Goal: Task Accomplishment & Management: Complete application form

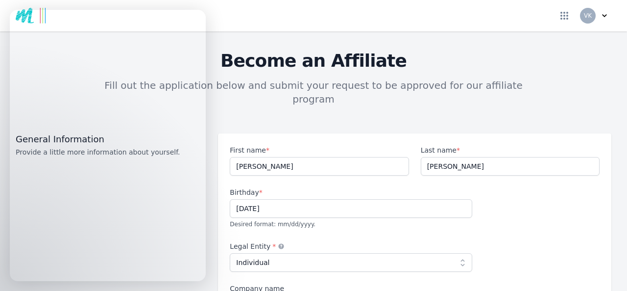
select select "individual"
select select "GB"
select select "LND"
select select "Europe/[GEOGRAPHIC_DATA]"
select select "Beginner"
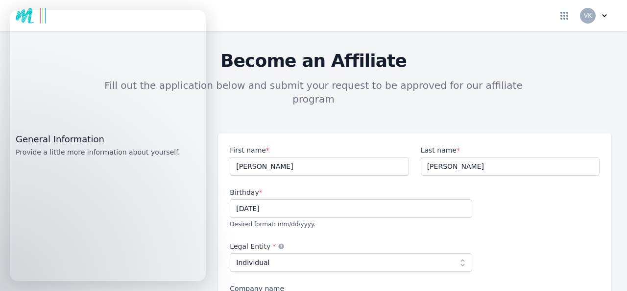
select select "No experience"
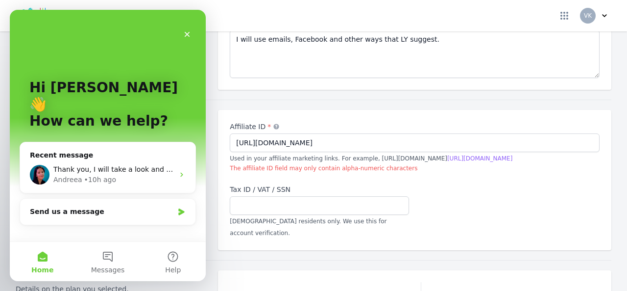
scroll to position [780, 0]
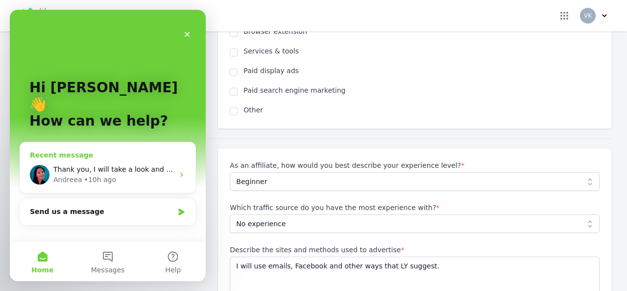
click at [148, 165] on span "Thank you, I will take a look and submit my form shortly :)" at bounding box center [153, 169] width 200 height 8
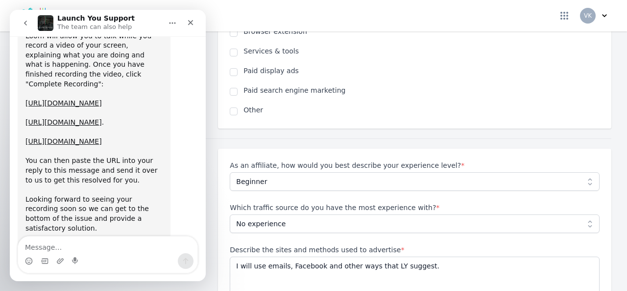
scroll to position [1569, 0]
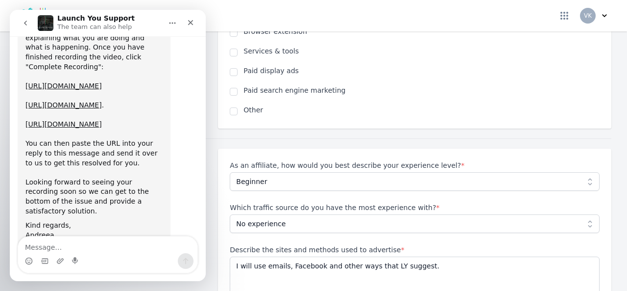
drag, startPoint x: 203, startPoint y: 189, endPoint x: 217, endPoint y: 236, distance: 48.7
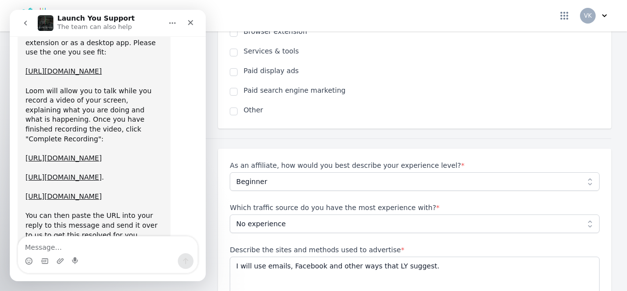
scroll to position [1490, 0]
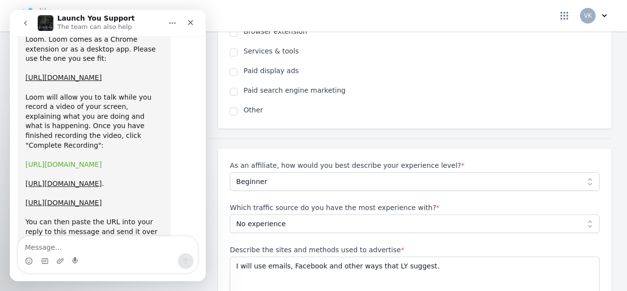
click at [53, 160] on link "https://support.loom.com/hc/en-us/articles/360002177497-Install-the-Chrome-Exte…" at bounding box center [63, 164] width 76 height 8
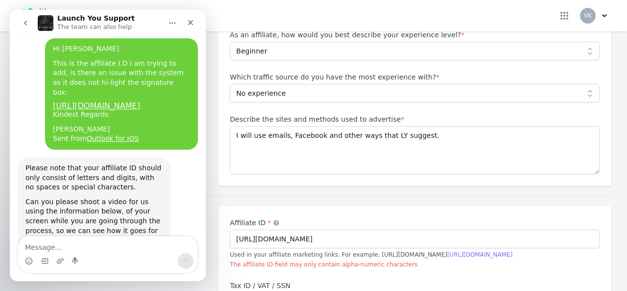
scroll to position [915, 0]
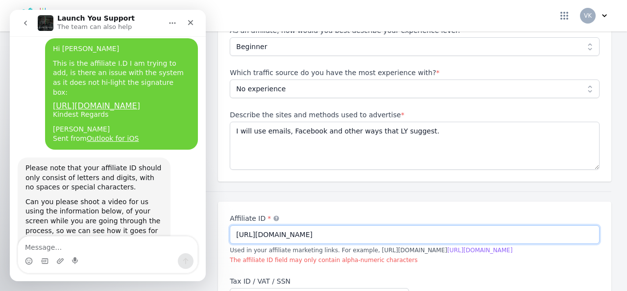
click at [256, 225] on input "https://authenticityworks.com" at bounding box center [415, 234] width 370 height 19
type input "authenticityworks.com"
click at [487, 267] on div "Affiliate ID * An alternate term for your account nickname authenticityworks.co…" at bounding box center [415, 271] width 370 height 117
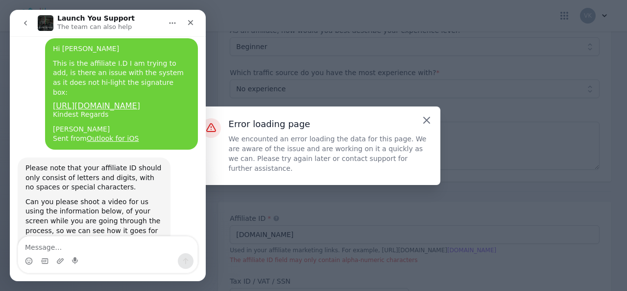
click at [428, 121] on icon "Close" at bounding box center [427, 120] width 12 height 12
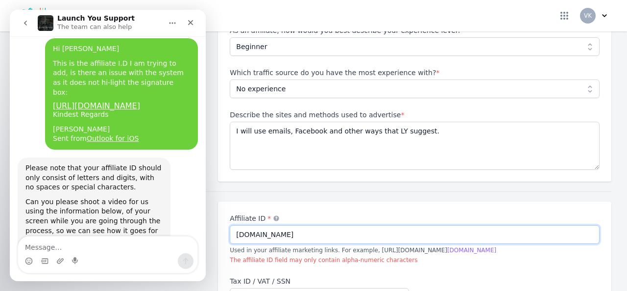
drag, startPoint x: 301, startPoint y: 215, endPoint x: 232, endPoint y: 216, distance: 68.6
click at [232, 225] on input "authenticityworks.com" at bounding box center [415, 234] width 370 height 19
click at [404, 255] on p "The affiliate ID field may only contain alpha-numeric characters" at bounding box center [415, 259] width 370 height 9
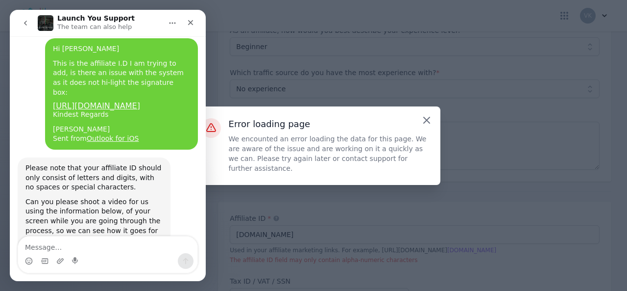
click at [428, 124] on icon "Close" at bounding box center [427, 120] width 12 height 12
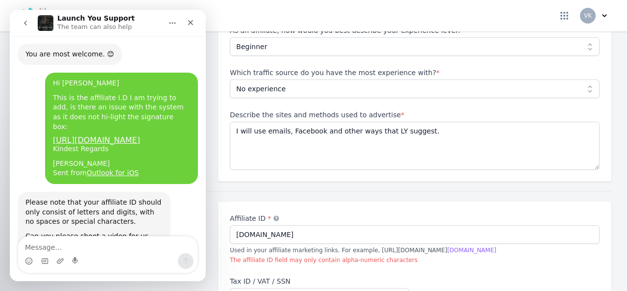
scroll to position [1200, 0]
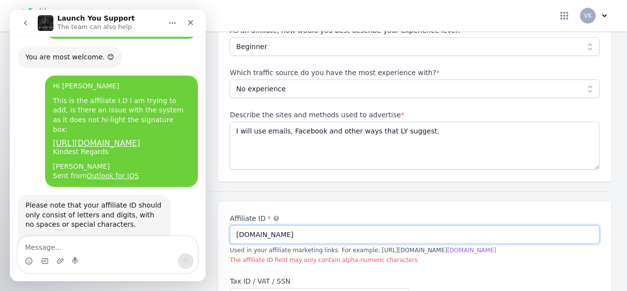
drag, startPoint x: 286, startPoint y: 213, endPoint x: 218, endPoint y: 212, distance: 68.1
click at [218, 212] on div "Affiliate ID * An alternate term for your account nickname authenticityworks.co…" at bounding box center [415, 271] width 394 height 140
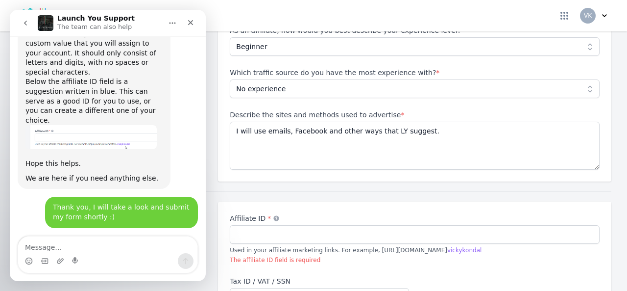
scroll to position [999, 0]
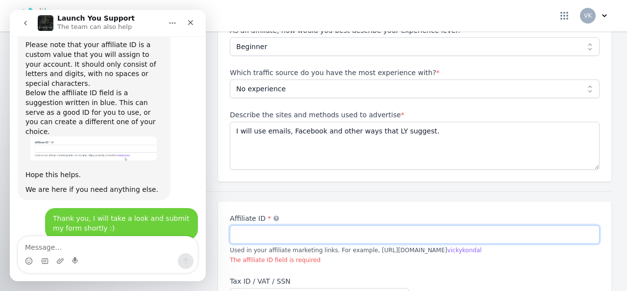
click at [256, 225] on input "Affiliate ID * An alternate term for your account nickname" at bounding box center [415, 234] width 370 height 19
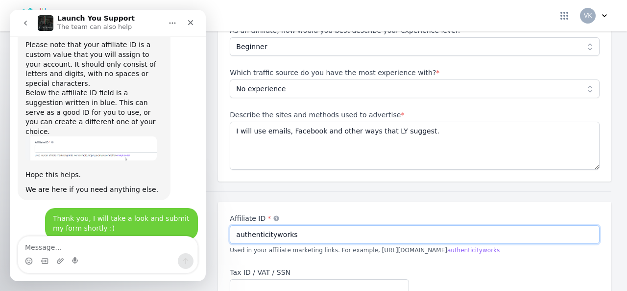
type input "authenticityworks"
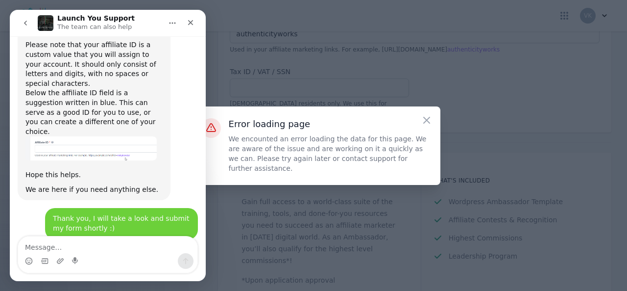
scroll to position [1124, 0]
click at [427, 124] on icon "Close" at bounding box center [427, 120] width 12 height 12
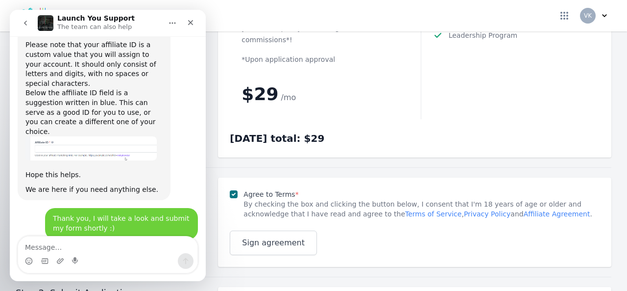
scroll to position [1345, 0]
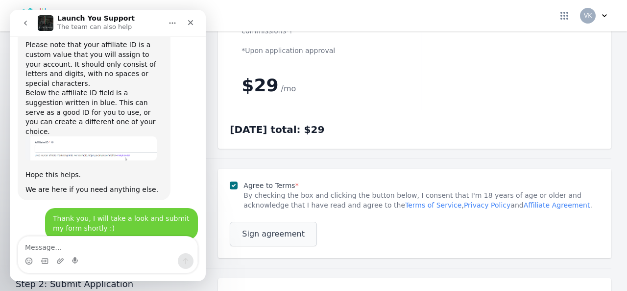
click at [278, 228] on span "Sign agreement" at bounding box center [273, 234] width 63 height 12
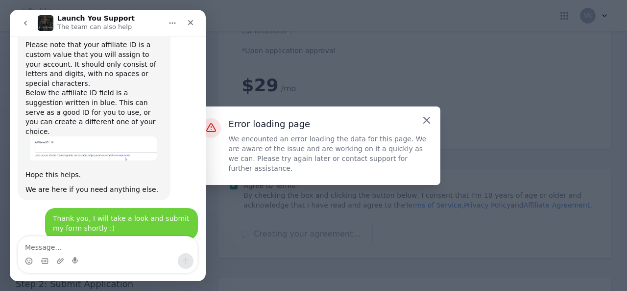
click at [427, 123] on icon "Close" at bounding box center [427, 120] width 6 height 6
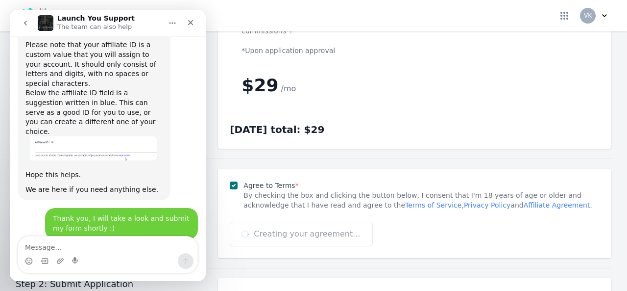
click at [202, 243] on div "Intercom messenger" at bounding box center [108, 254] width 196 height 37
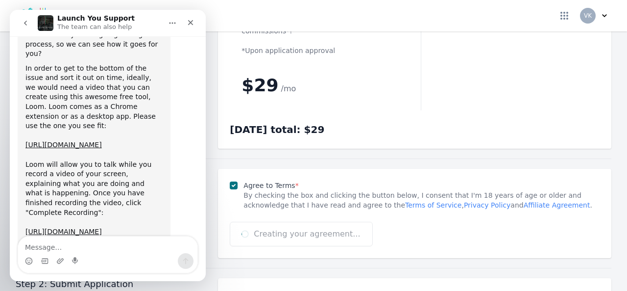
scroll to position [1569, 0]
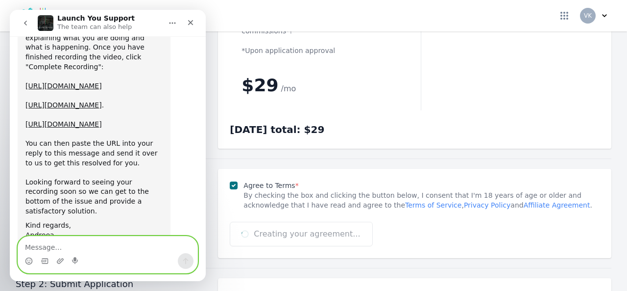
click at [51, 245] on textarea "Message…" at bounding box center [107, 244] width 179 height 17
type textarea "I"
type textarea "Hi Andreea, I hope you are well :)"
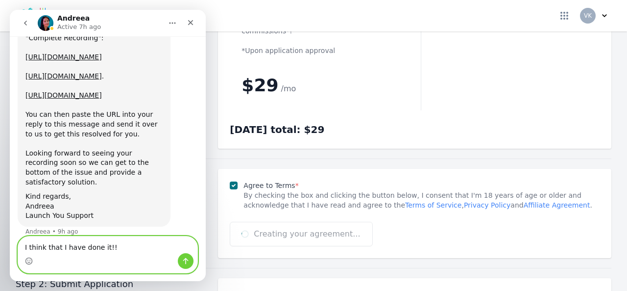
type textarea "I think that I have done it!!"
click at [188, 260] on icon "Send a message…" at bounding box center [185, 261] width 5 height 6
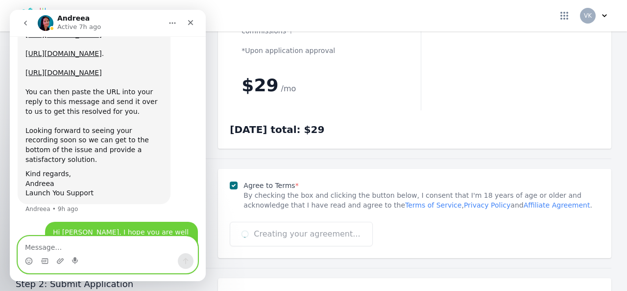
scroll to position [1620, 0]
click at [195, 20] on div "Close" at bounding box center [191, 23] width 18 height 18
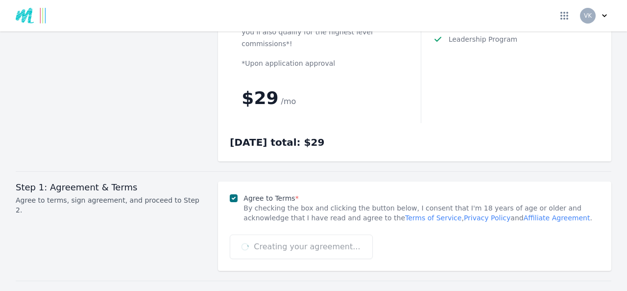
scroll to position [1365, 0]
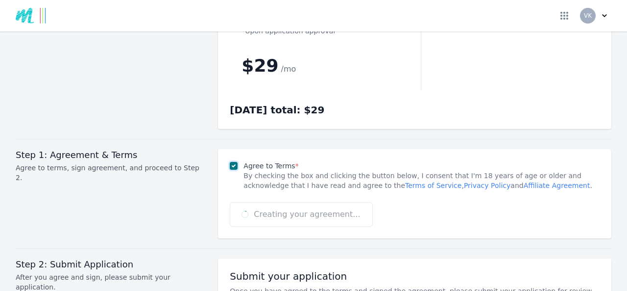
click at [233, 162] on input "Agree to Terms *" at bounding box center [234, 166] width 8 height 8
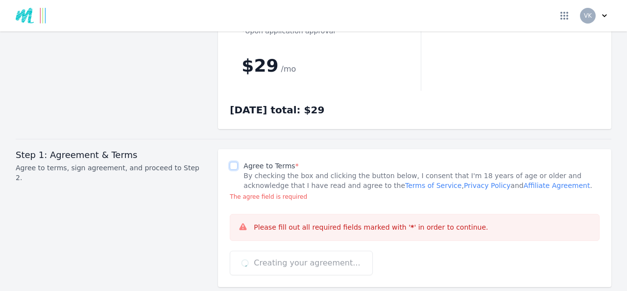
click at [233, 162] on input "Agree to Terms *" at bounding box center [234, 166] width 8 height 8
checkbox input "true"
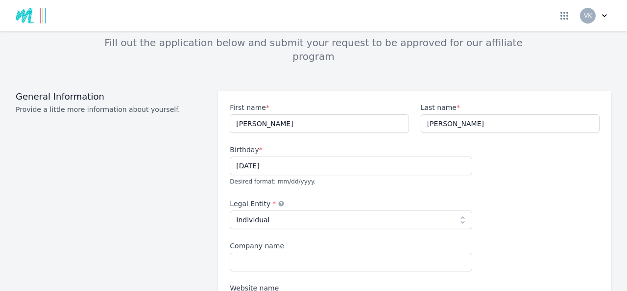
scroll to position [0, 0]
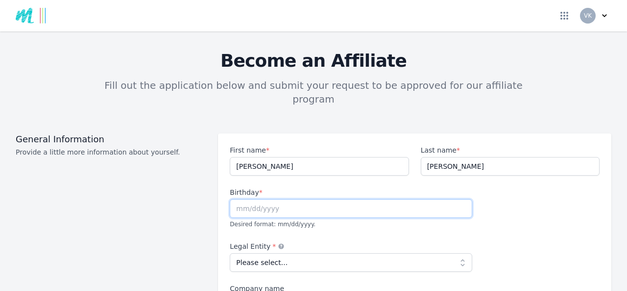
click at [287, 199] on input "text" at bounding box center [351, 208] width 243 height 19
type input "[DATE]"
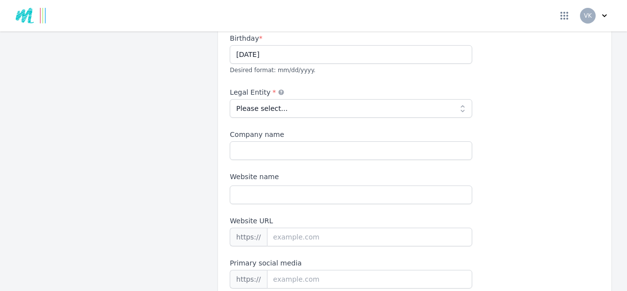
scroll to position [168, 0]
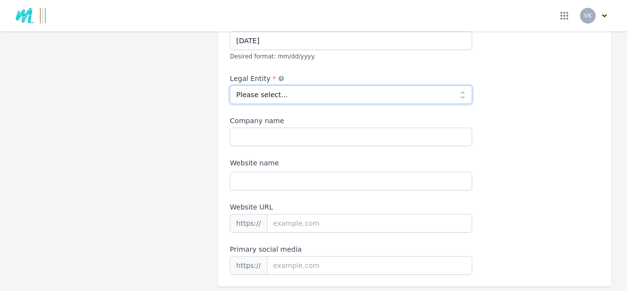
click at [458, 85] on select "Please select... Individual Partnership Corporation Sole Proprietorship Foreign…" at bounding box center [351, 94] width 243 height 19
select select "individual"
click at [230, 85] on select "Please select... Individual Partnership Corporation Sole Proprietorship Foreign…" at bounding box center [351, 94] width 243 height 19
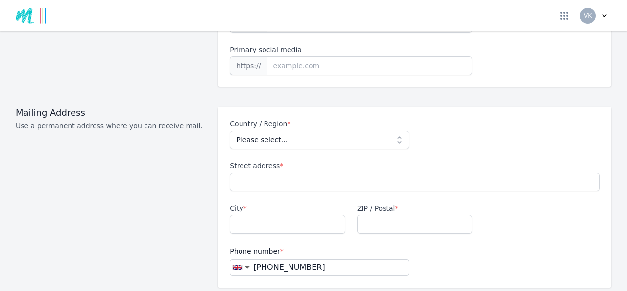
scroll to position [370, 0]
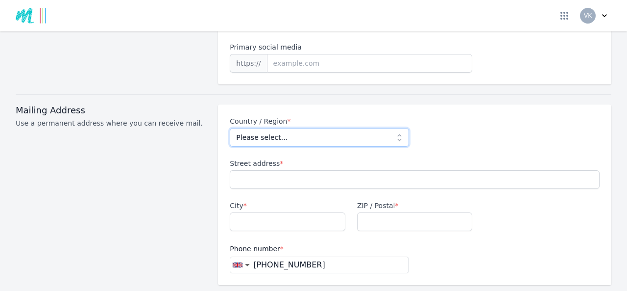
click at [397, 128] on select "Please select... [GEOGRAPHIC_DATA] [GEOGRAPHIC_DATA] [GEOGRAPHIC_DATA] [US_STAT…" at bounding box center [319, 137] width 179 height 19
select select "GB"
click at [230, 128] on select "Please select... [GEOGRAPHIC_DATA] [GEOGRAPHIC_DATA] [GEOGRAPHIC_DATA] [US_STAT…" at bounding box center [319, 137] width 179 height 19
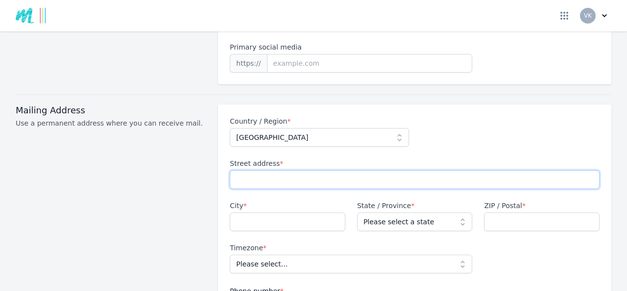
click at [285, 170] on input "Street address *" at bounding box center [415, 179] width 370 height 19
type input "[STREET_ADDRESS]"
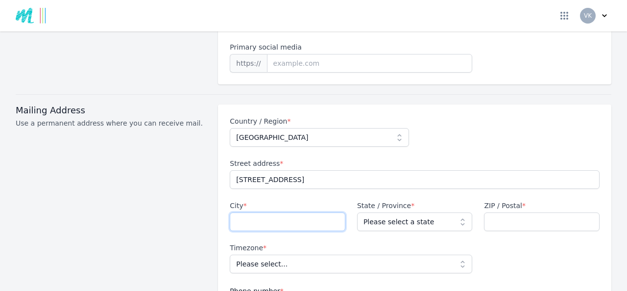
click at [273, 212] on input "City *" at bounding box center [288, 221] width 116 height 19
type input "Hounslow"
click at [460, 212] on select "Please select a state [GEOGRAPHIC_DATA] [GEOGRAPHIC_DATA] [GEOGRAPHIC_DATA] [GE…" at bounding box center [415, 221] width 116 height 19
select select "LND"
click at [357, 212] on select "Please select a state [GEOGRAPHIC_DATA] [GEOGRAPHIC_DATA] [GEOGRAPHIC_DATA] [GE…" at bounding box center [415, 221] width 116 height 19
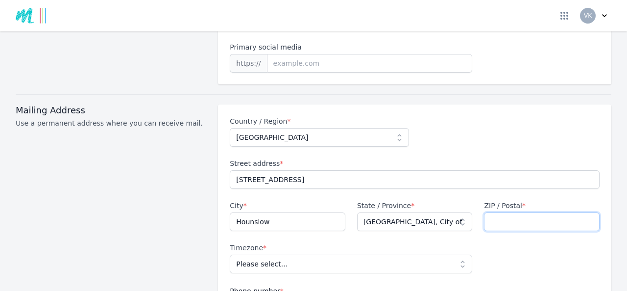
click at [493, 212] on input "ZIP / Postal *" at bounding box center [542, 221] width 116 height 19
type input "TW4 5HH"
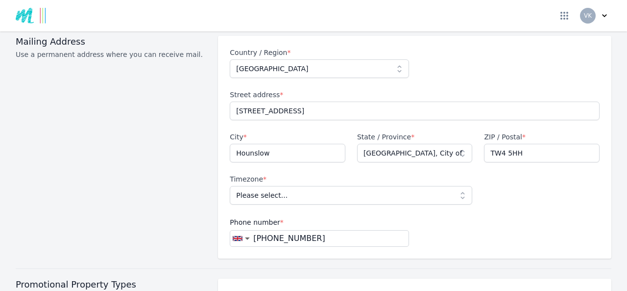
scroll to position [446, 0]
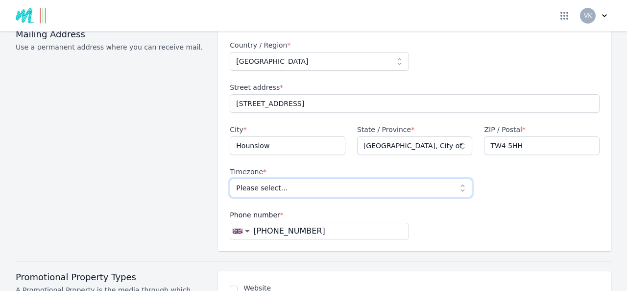
click at [458, 178] on select "Please select... [GEOGRAPHIC_DATA]/[GEOGRAPHIC_DATA]" at bounding box center [351, 187] width 243 height 19
select select "Europe/[GEOGRAPHIC_DATA]"
click at [230, 178] on select "Please select... [GEOGRAPHIC_DATA]/[GEOGRAPHIC_DATA]" at bounding box center [351, 187] width 243 height 19
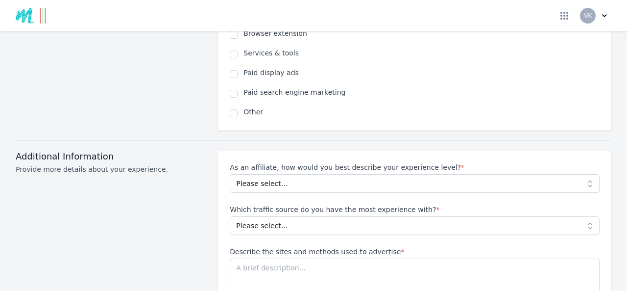
scroll to position [807, 0]
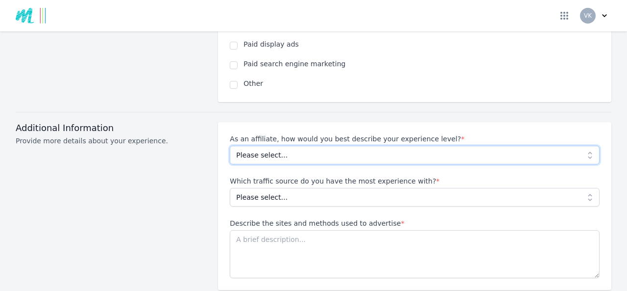
click at [582, 146] on select "Please select... Beginner Intermediate Expert" at bounding box center [415, 155] width 370 height 19
select select "Beginner"
click at [230, 146] on select "Please select... Beginner Intermediate Expert" at bounding box center [415, 155] width 370 height 19
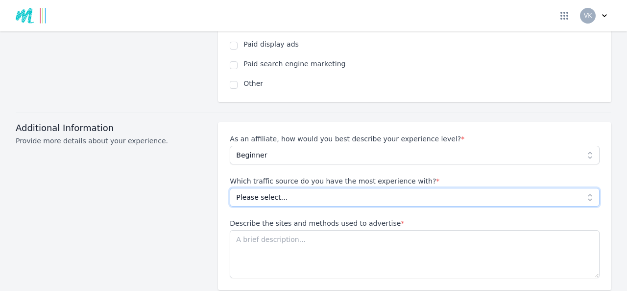
click at [584, 188] on select "Please select... No experience Social media Pay per click Media buying Organic …" at bounding box center [415, 197] width 370 height 19
select select "No experience"
click at [230, 188] on select "Please select... No experience Social media Pay per click Media buying Organic …" at bounding box center [415, 197] width 370 height 19
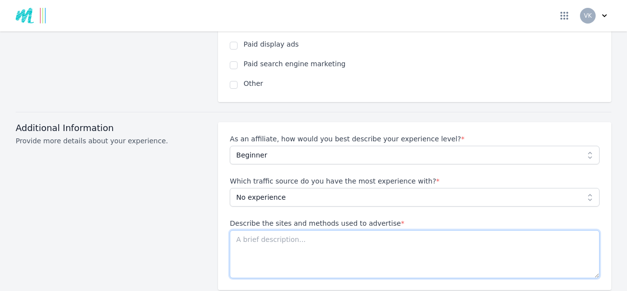
click at [292, 230] on textarea "Describe the sites and methods used to advertise *" at bounding box center [415, 254] width 370 height 48
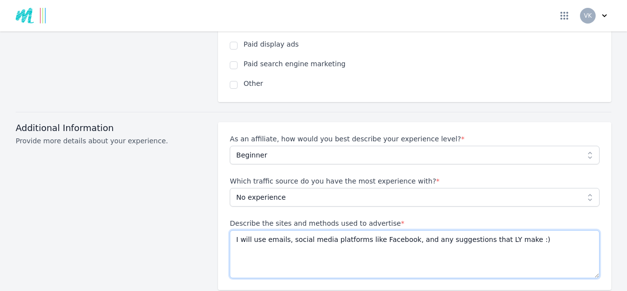
type textarea "I will use emails, social media platforms like Facebook, and any suggestions th…"
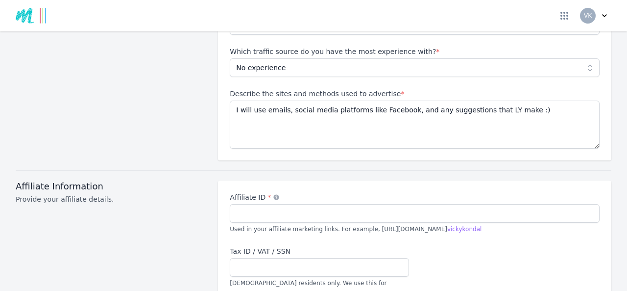
scroll to position [941, 0]
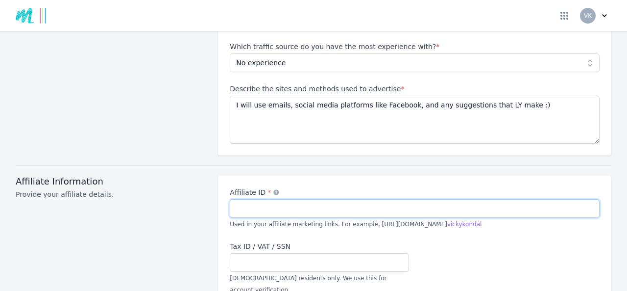
click at [424, 199] on input "Affiliate ID *" at bounding box center [415, 208] width 370 height 19
type input "authenticityworks"
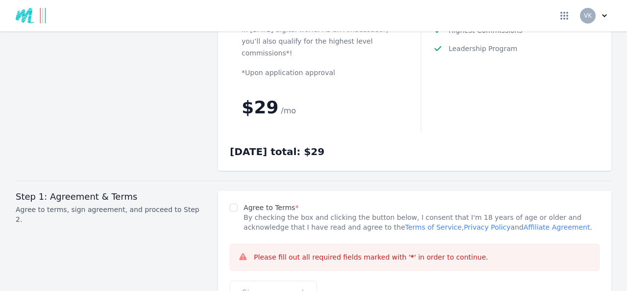
scroll to position [1353, 0]
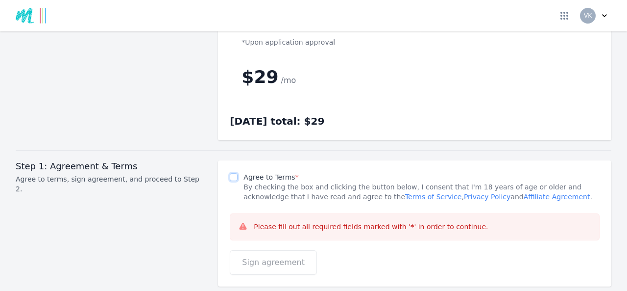
click at [234, 173] on input "Agree to Terms *" at bounding box center [234, 177] width 8 height 8
checkbox input "true"
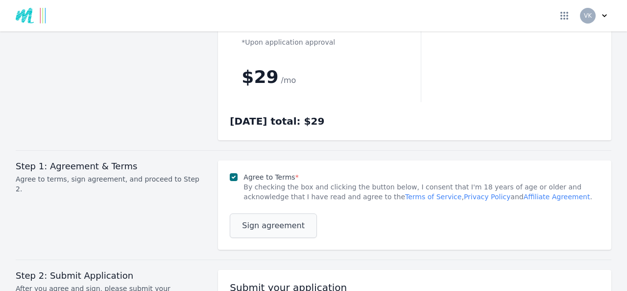
click at [276, 220] on span "Sign agreement" at bounding box center [273, 226] width 63 height 12
